Goal: Task Accomplishment & Management: Use online tool/utility

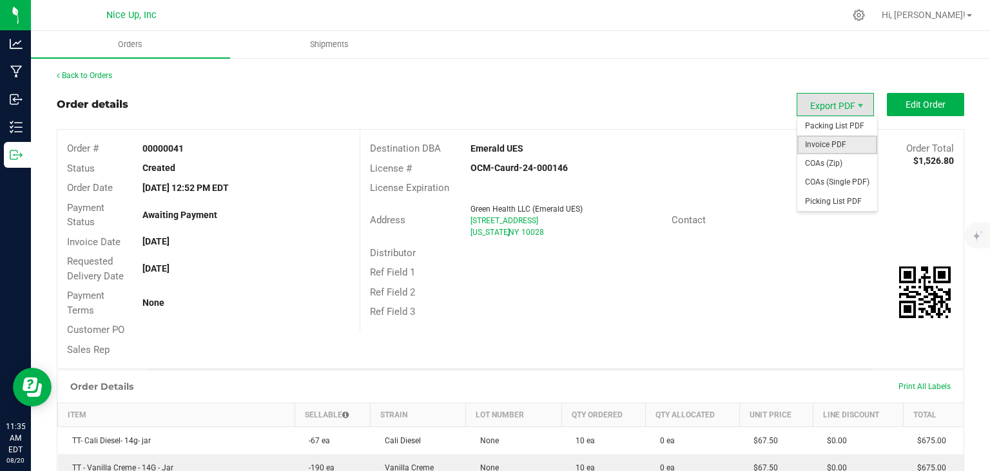
click at [820, 142] on span "Invoice PDF" at bounding box center [837, 144] width 80 height 19
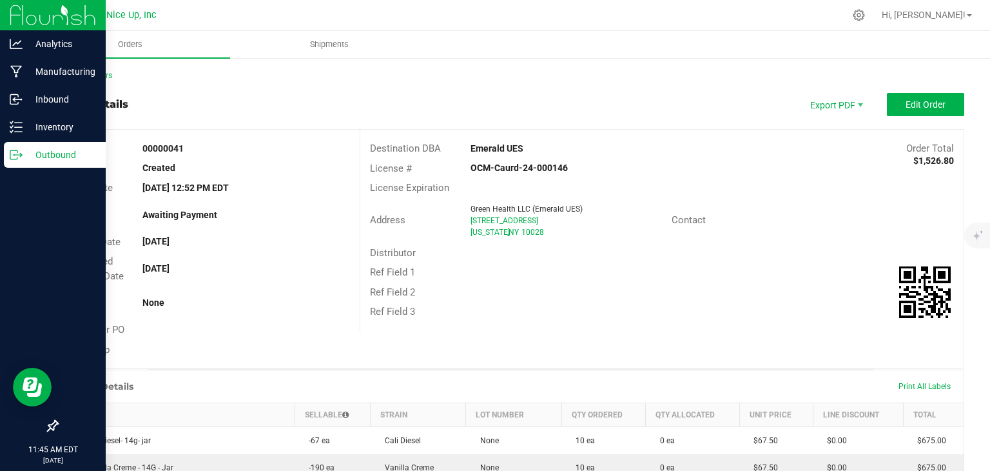
click at [25, 155] on p "Outbound" at bounding box center [61, 154] width 77 height 15
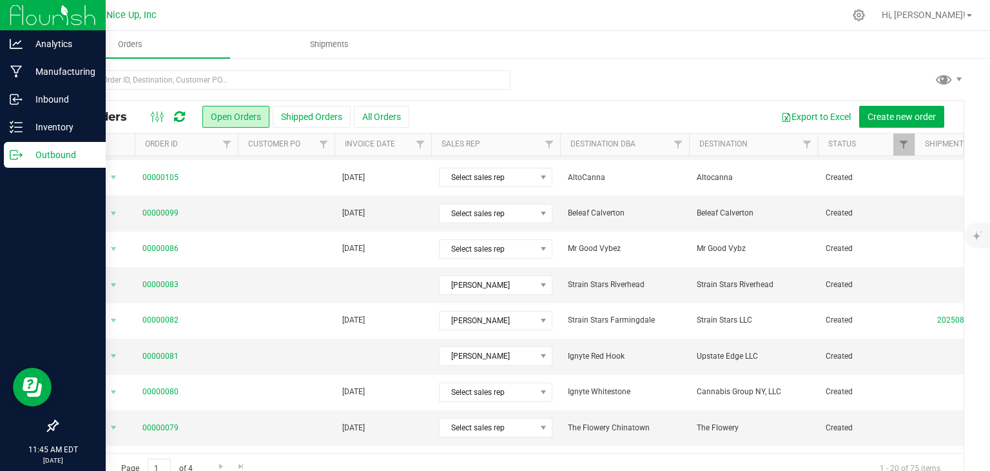
scroll to position [414, 0]
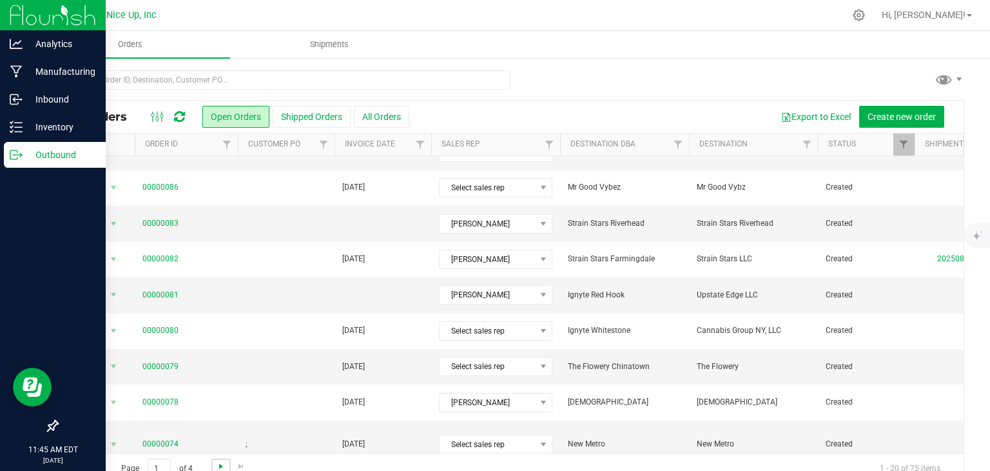
click at [222, 465] on span "Go to the next page" at bounding box center [221, 466] width 10 height 10
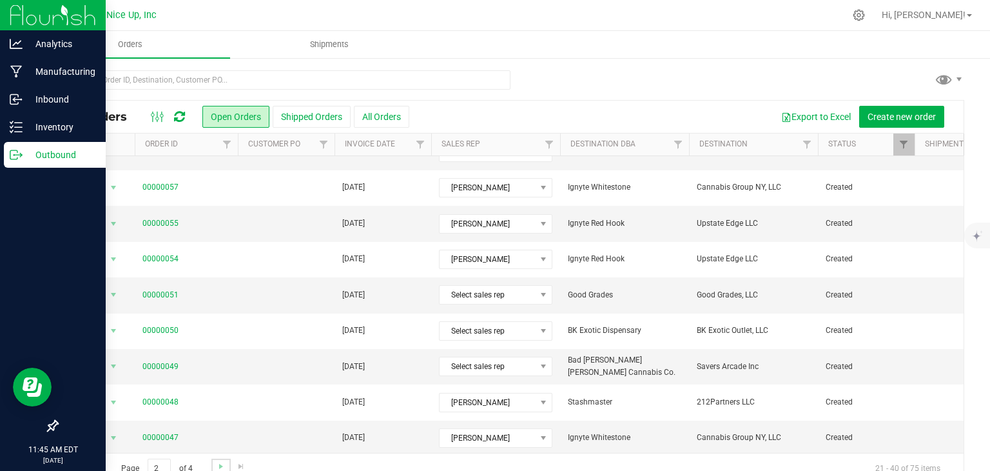
click at [226, 462] on link "Go to the next page" at bounding box center [220, 466] width 19 height 17
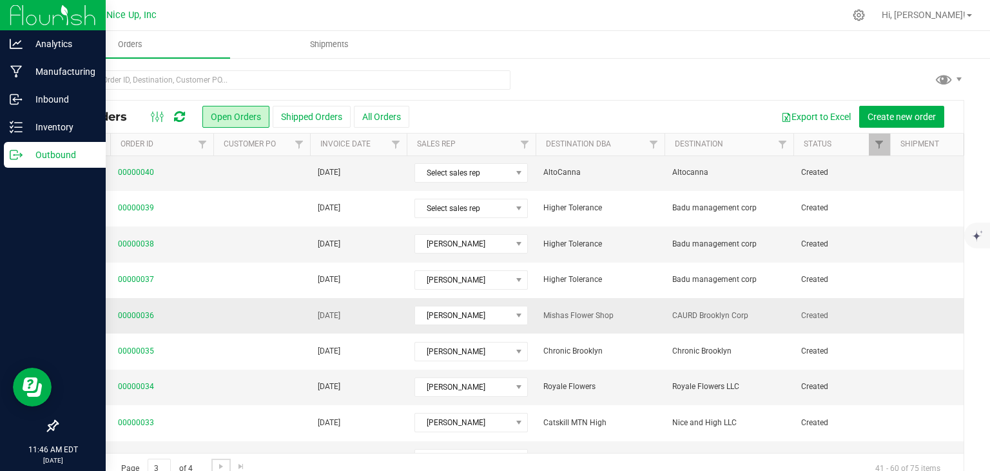
scroll to position [0, 24]
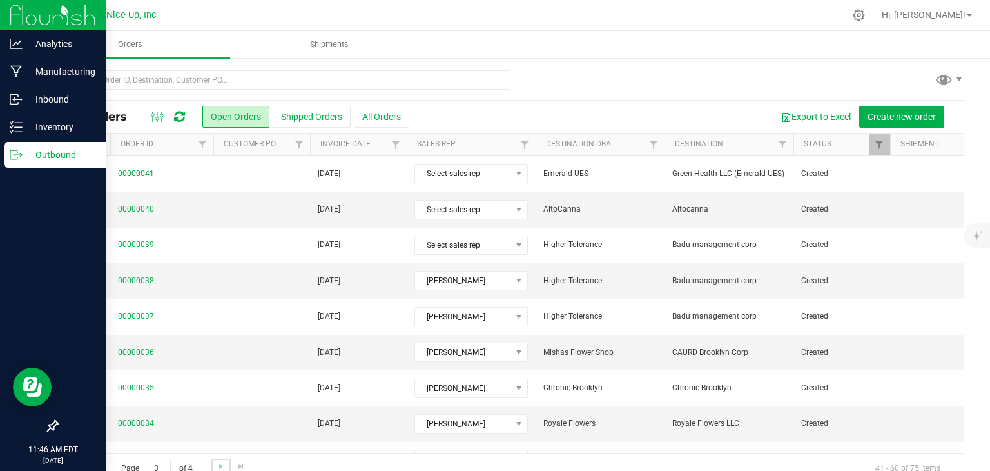
click at [226, 465] on link "Go to the next page" at bounding box center [220, 466] width 19 height 17
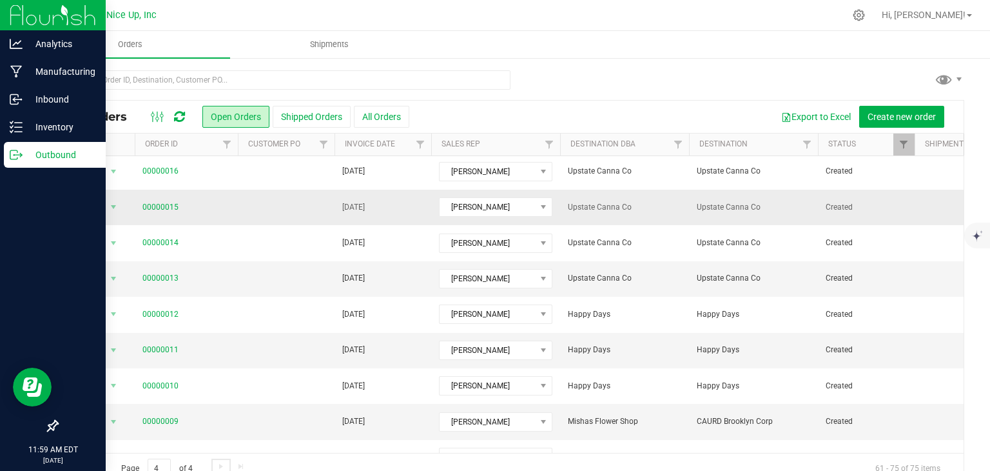
scroll to position [237, 0]
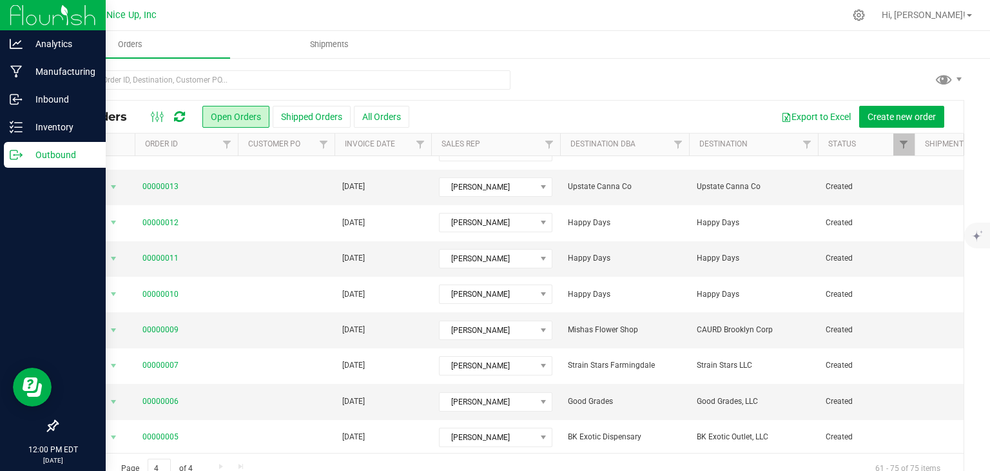
click at [93, 463] on span "Go to the previous page" at bounding box center [93, 466] width 10 height 10
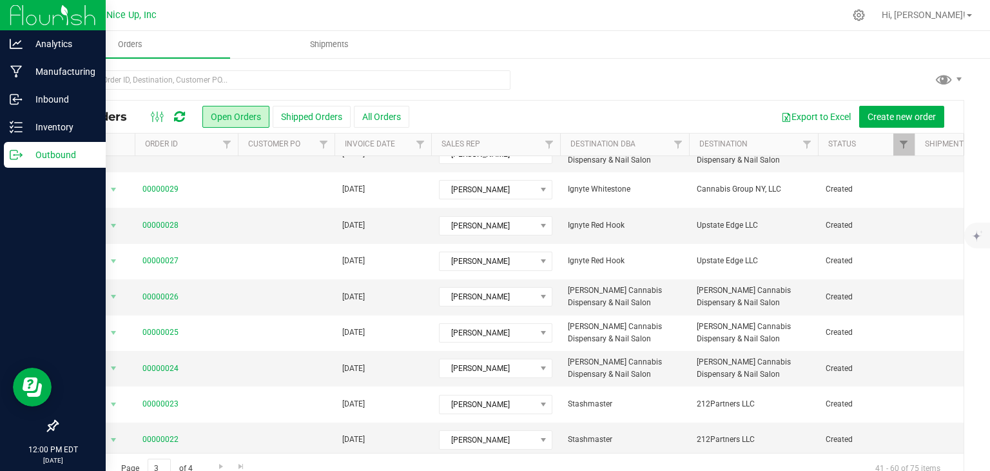
scroll to position [414, 0]
click at [88, 465] on span "Go to the previous page" at bounding box center [93, 466] width 10 height 10
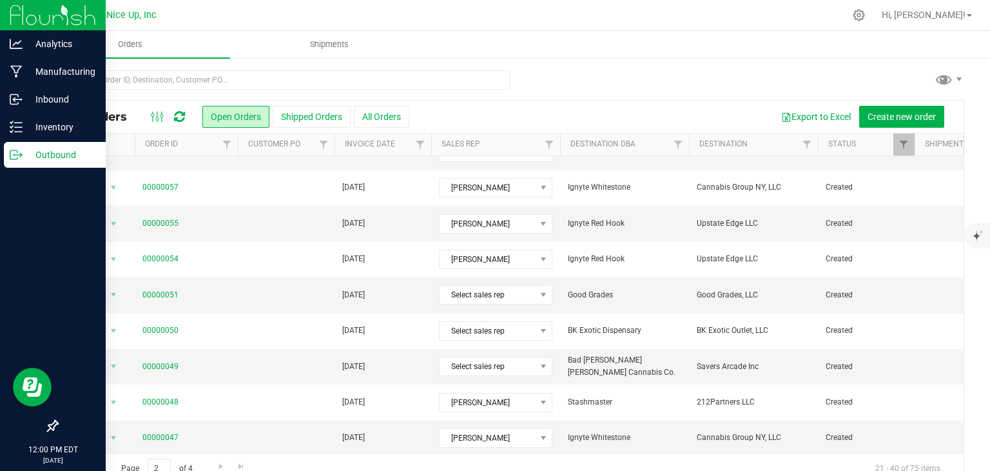
click at [94, 462] on span "Go to the previous page" at bounding box center [93, 466] width 10 height 10
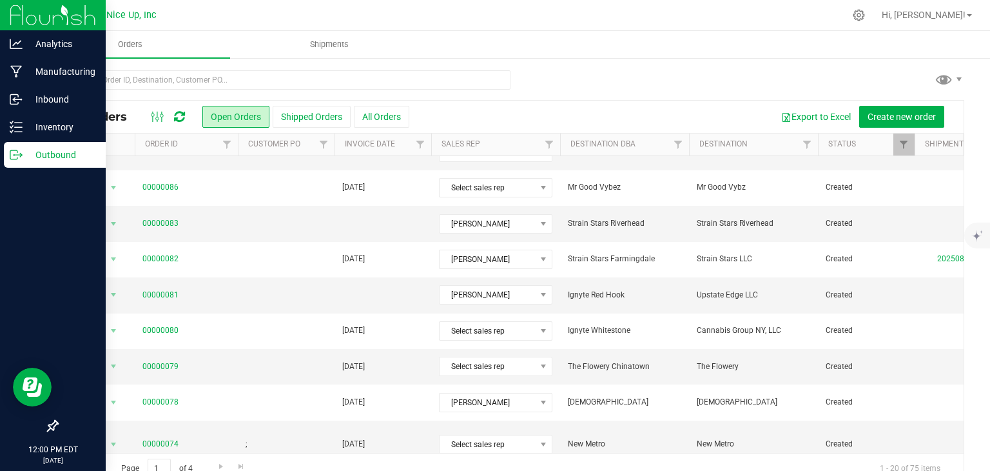
click at [94, 465] on div "Page 1 of 4 1 - 20 of 75 items" at bounding box center [510, 468] width 906 height 31
